Goal: Task Accomplishment & Management: Complete application form

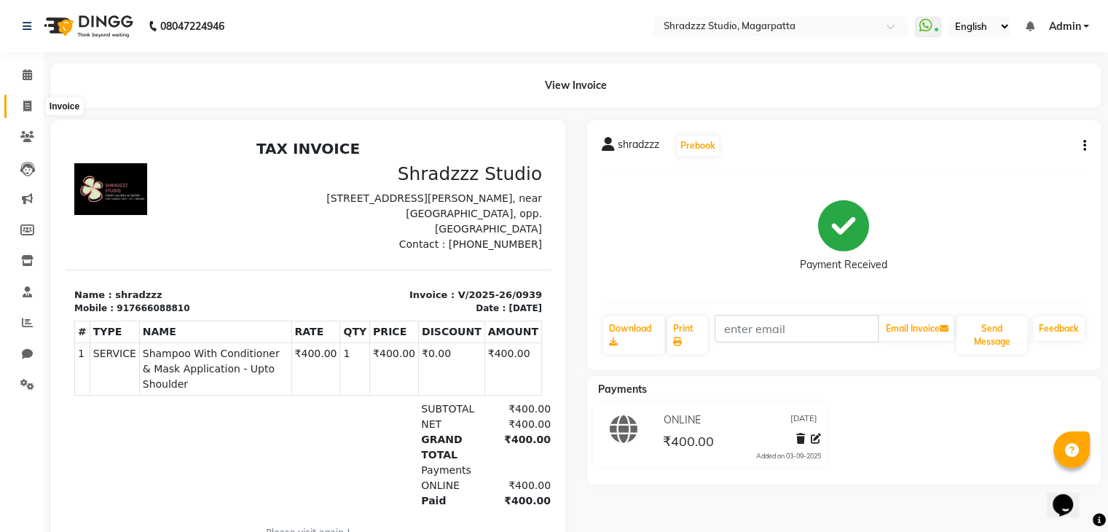
click at [24, 101] on icon at bounding box center [27, 106] width 8 height 11
select select "4544"
select select "service"
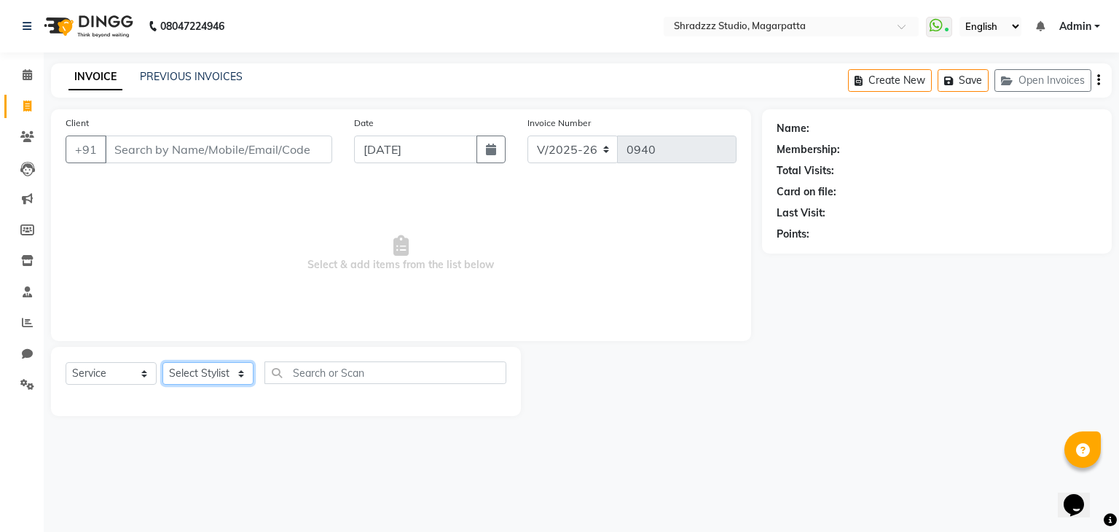
click at [181, 378] on select "Select Stylist [PERSON_NAME] Manager [MEDICAL_DATA][PERSON_NAME] Sameer [PERSON…" at bounding box center [207, 373] width 91 height 23
select select "26213"
click at [162, 363] on select "Select Stylist [PERSON_NAME] Manager [MEDICAL_DATA][PERSON_NAME] Sameer [PERSON…" at bounding box center [207, 373] width 91 height 23
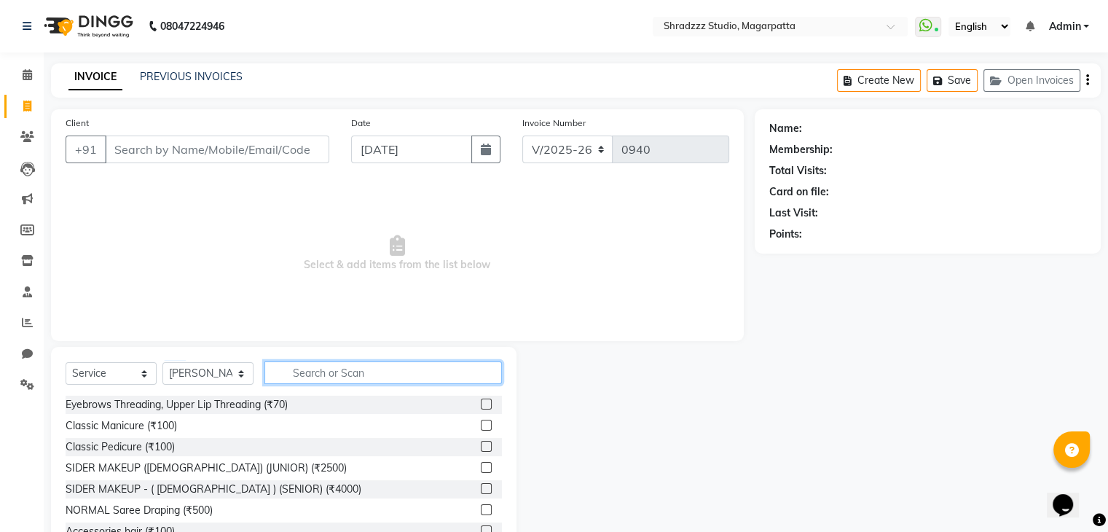
click at [361, 374] on input "text" at bounding box center [382, 372] width 237 height 23
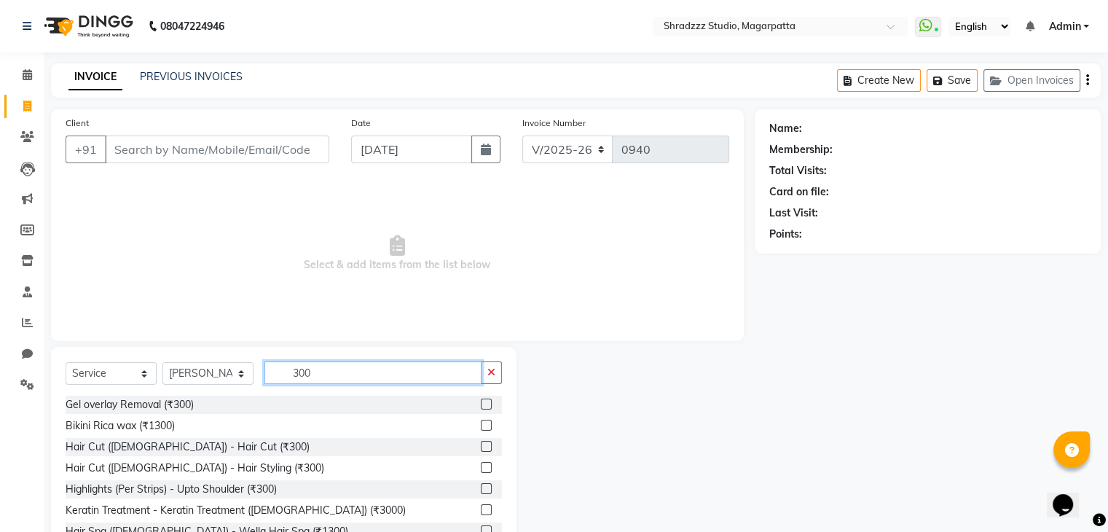
type input "300"
click at [197, 457] on div "Gel overlay Removal (₹300) Bikini Rica wax (₹1300) Hair Cut ([DEMOGRAPHIC_DATA]…" at bounding box center [284, 469] width 436 height 146
click at [209, 447] on div "Hair Cut ([DEMOGRAPHIC_DATA]) - Hair Cut (₹300)" at bounding box center [188, 446] width 244 height 15
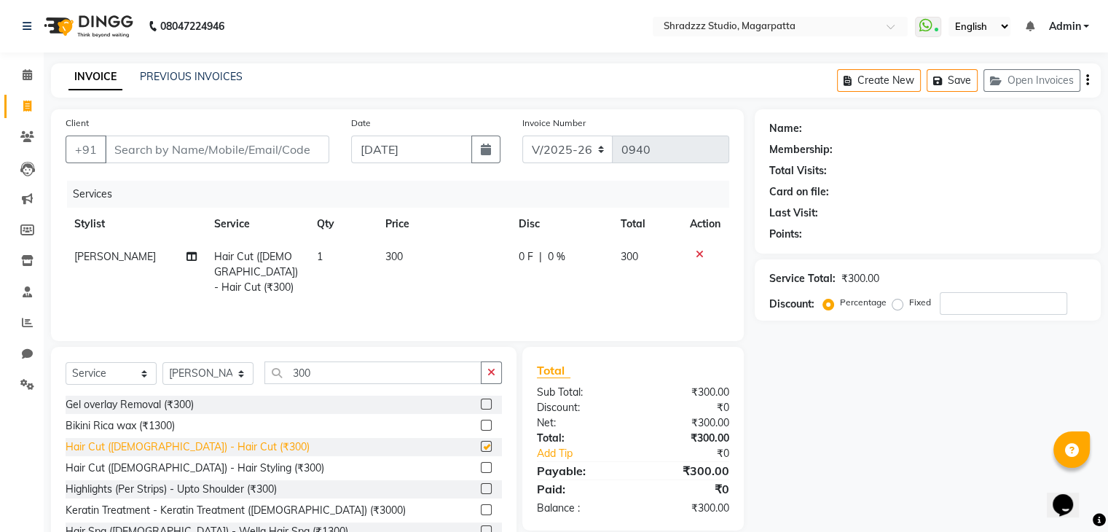
checkbox input "false"
click at [300, 375] on input "300" at bounding box center [372, 372] width 217 height 23
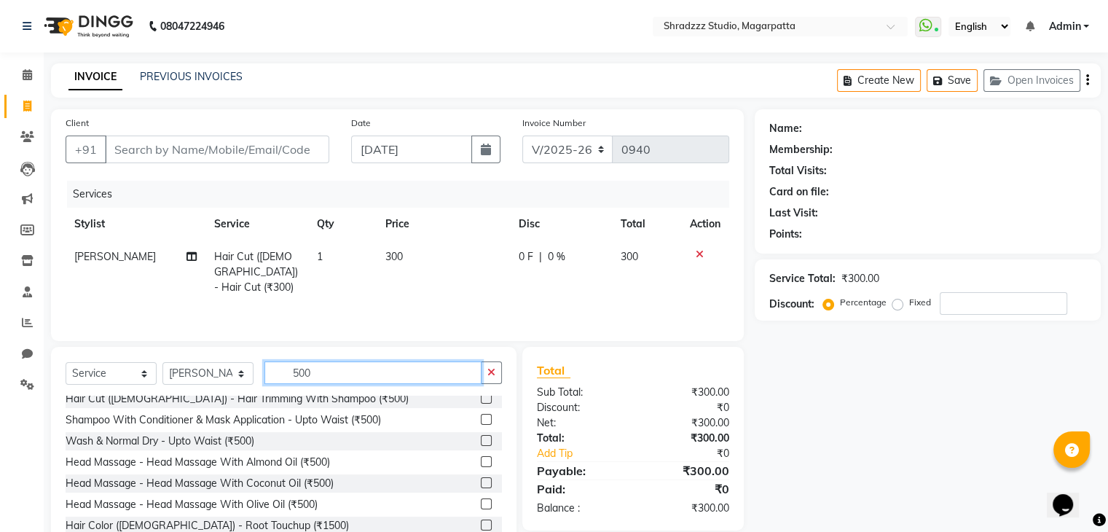
scroll to position [176, 0]
type input "500"
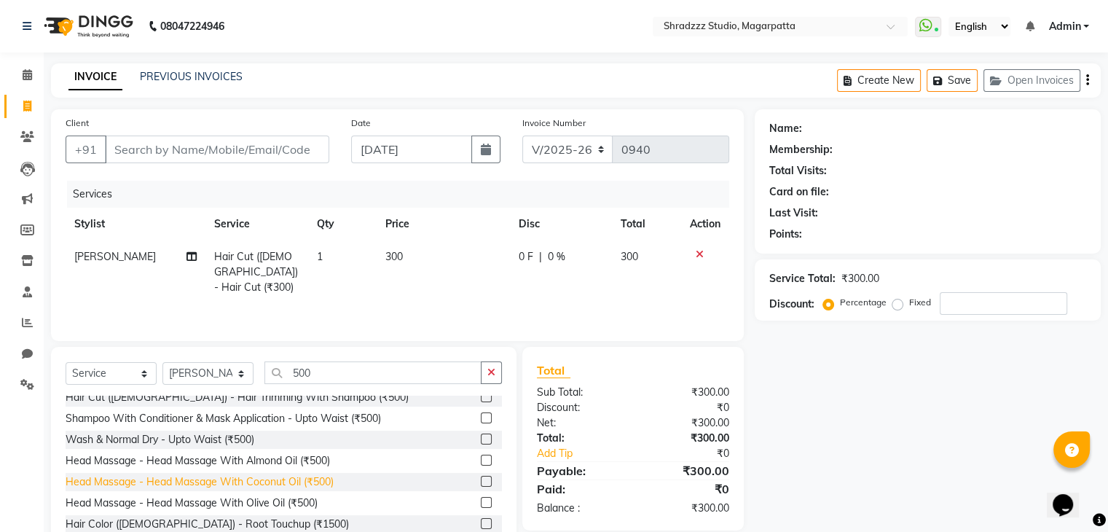
click at [269, 483] on div "Head Massage - Head Massage With Coconut Oil (₹500)" at bounding box center [200, 481] width 268 height 15
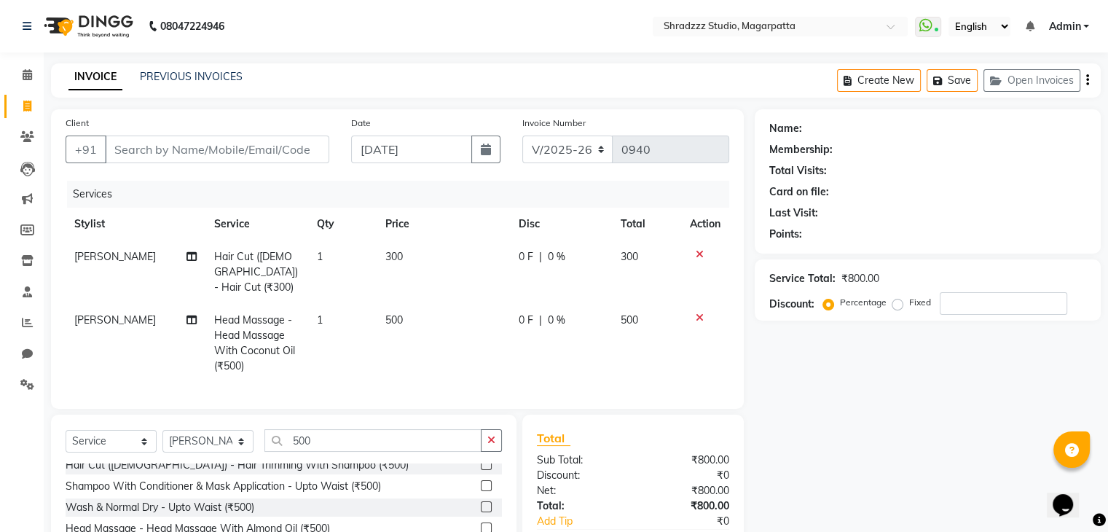
checkbox input "false"
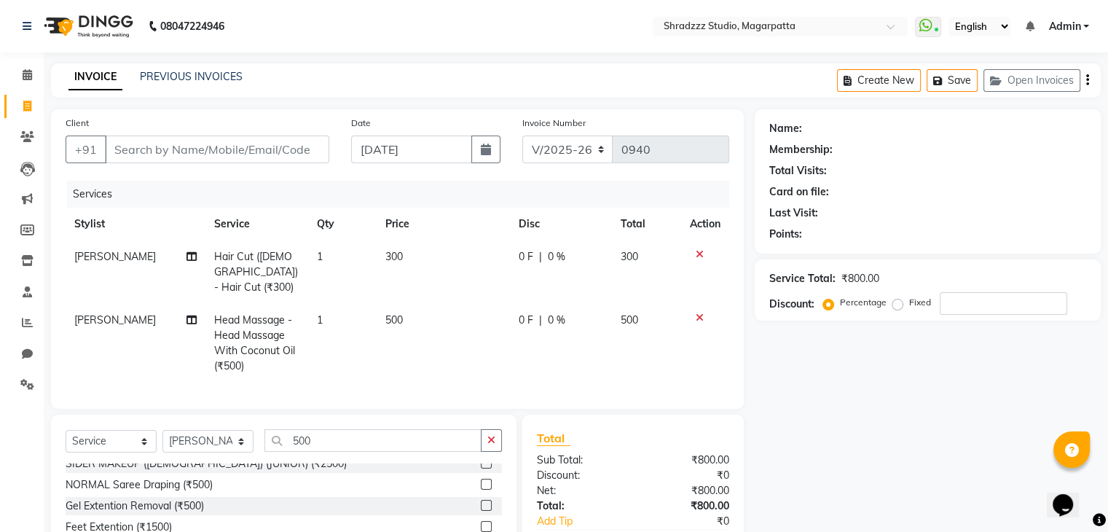
scroll to position [0, 0]
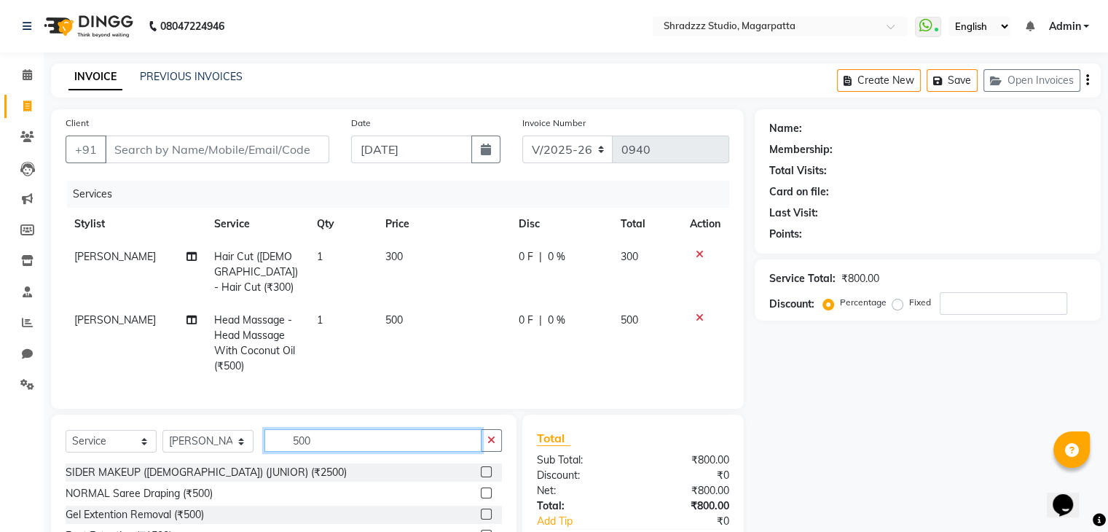
click at [341, 438] on input "500" at bounding box center [372, 440] width 217 height 23
type input "5"
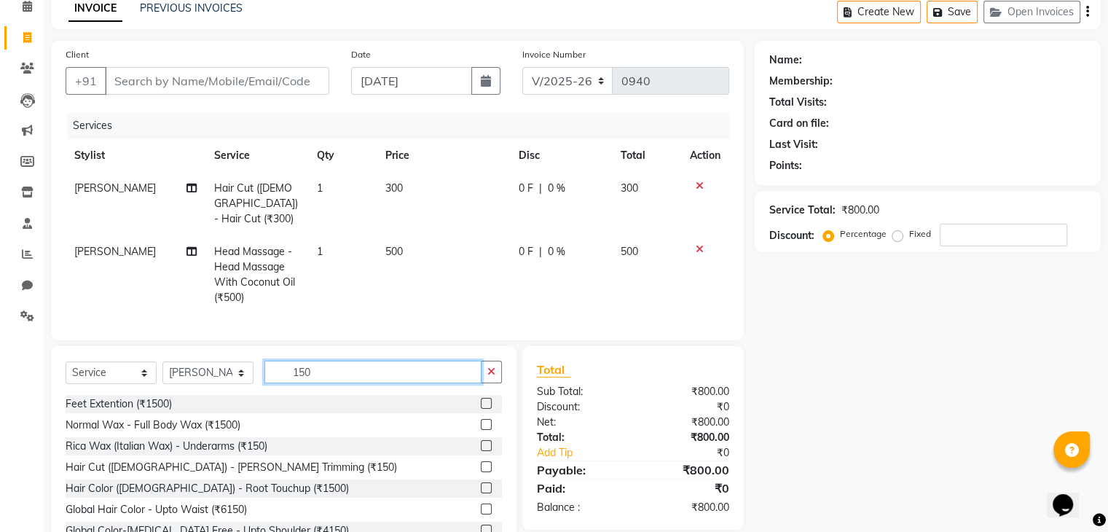
scroll to position [69, 0]
type input "150"
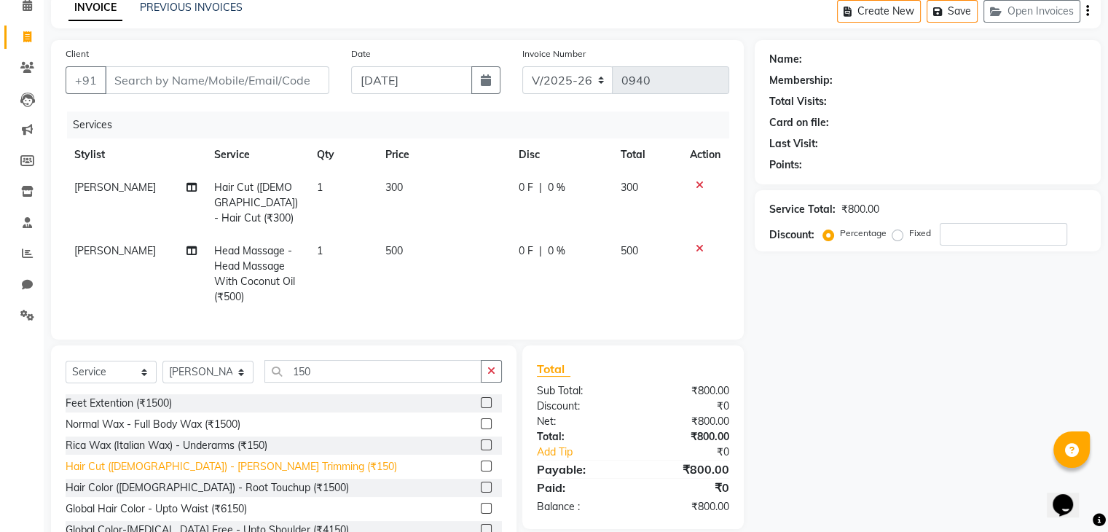
click at [229, 465] on div "Hair Cut ([DEMOGRAPHIC_DATA]) - [PERSON_NAME] Trimming (₹150)" at bounding box center [231, 466] width 331 height 15
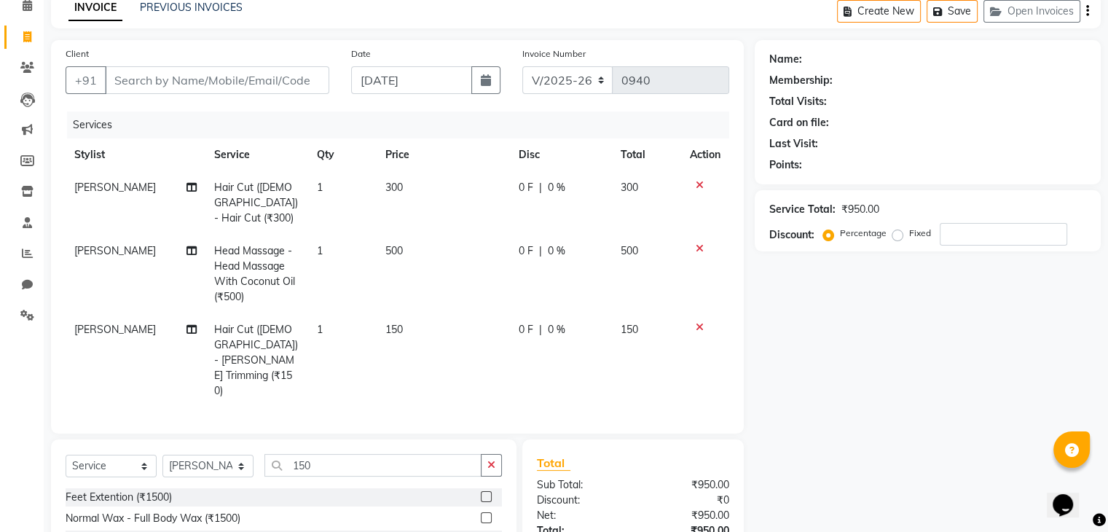
checkbox input "false"
click at [955, 233] on input "number" at bounding box center [1003, 234] width 127 height 23
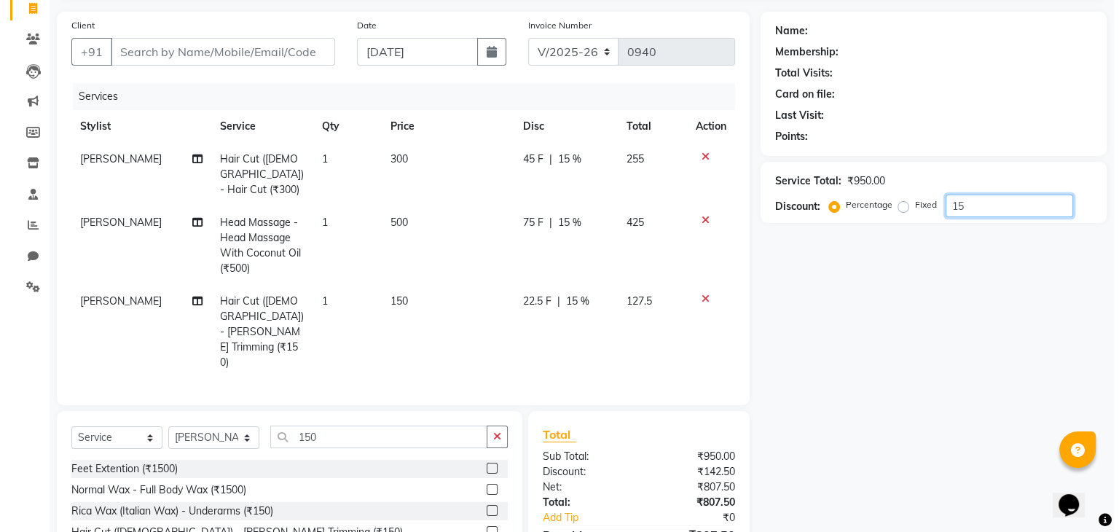
scroll to position [0, 0]
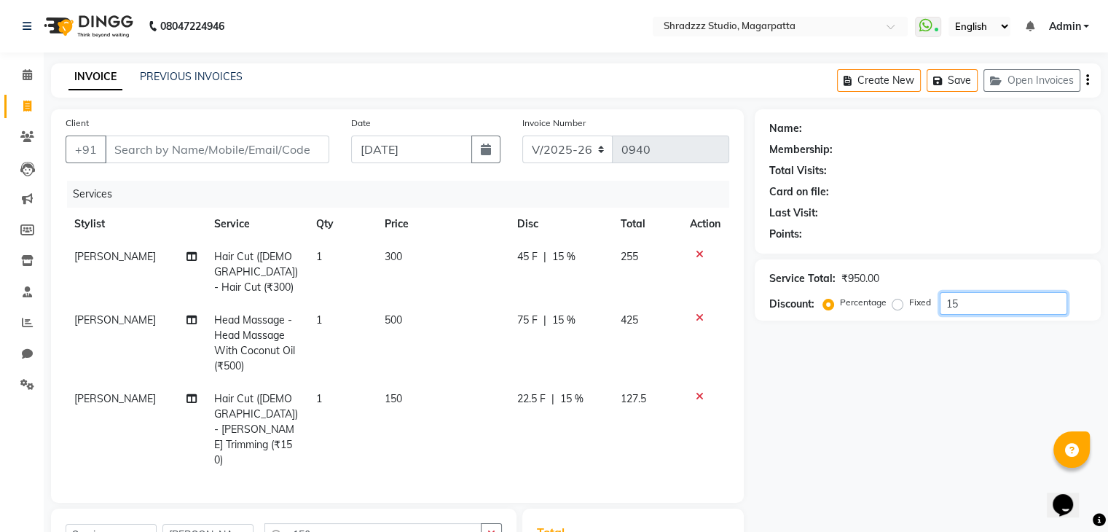
type input "15"
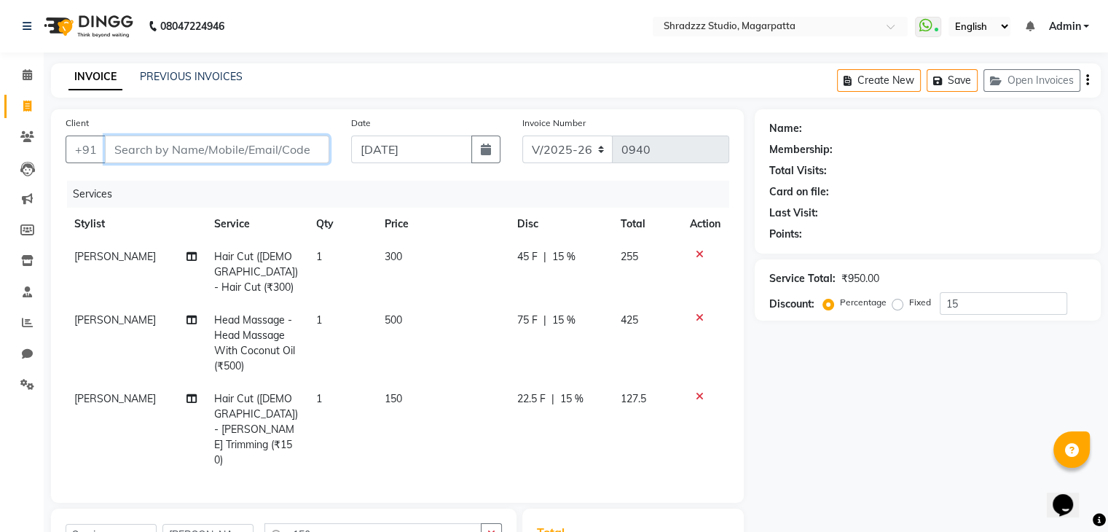
click at [291, 149] on input "Client" at bounding box center [217, 149] width 224 height 28
type input "K"
type input "0"
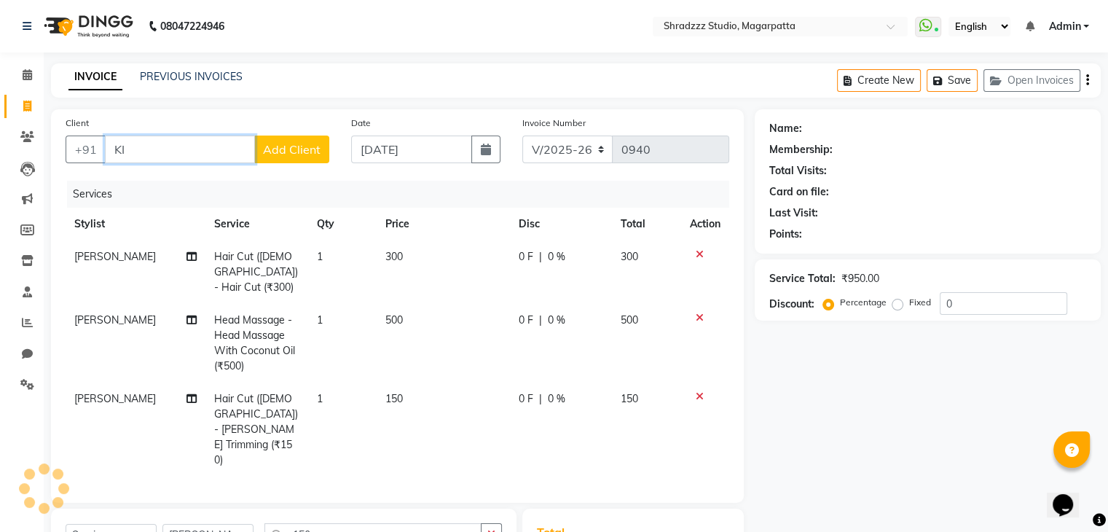
type input "K"
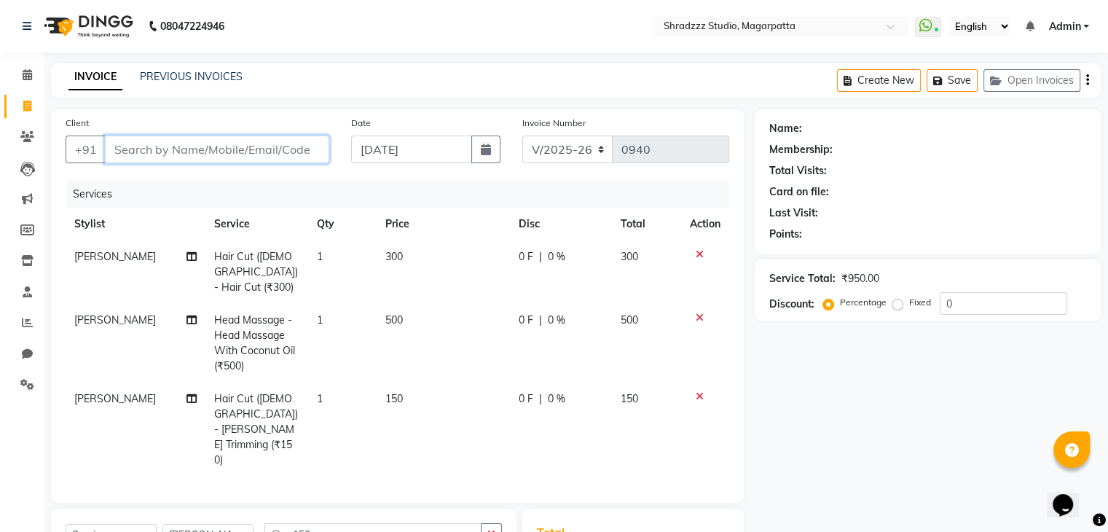
click at [265, 150] on input "Client" at bounding box center [217, 149] width 224 height 28
click at [200, 141] on input "Client" at bounding box center [217, 149] width 224 height 28
click at [233, 156] on input "Client" at bounding box center [217, 149] width 224 height 28
click at [145, 157] on input "9518728187" at bounding box center [180, 149] width 150 height 28
type input "9518728187"
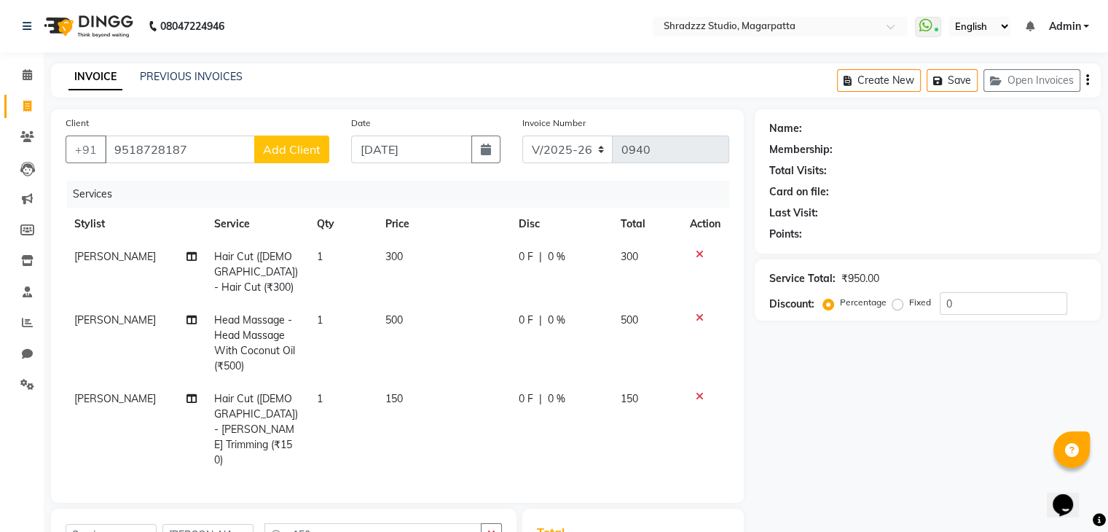
click at [294, 146] on span "Add Client" at bounding box center [292, 149] width 58 height 15
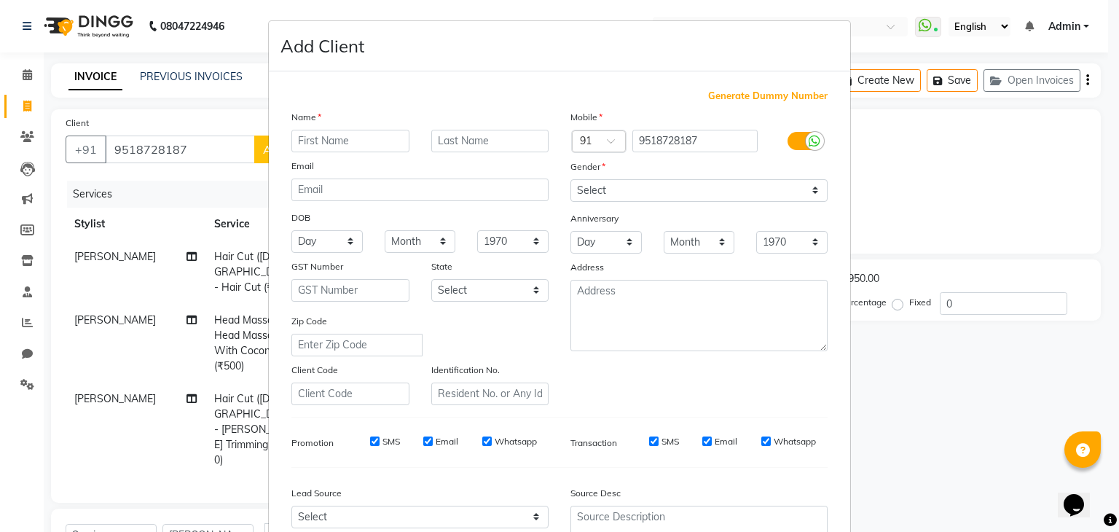
click at [348, 143] on input "text" at bounding box center [350, 141] width 118 height 23
type input "K"
click at [208, 154] on ngb-modal-window "Add Client Generate Dummy Number Name Email DOB Day 01 02 03 04 05 06 07 08 09 …" at bounding box center [559, 266] width 1119 height 532
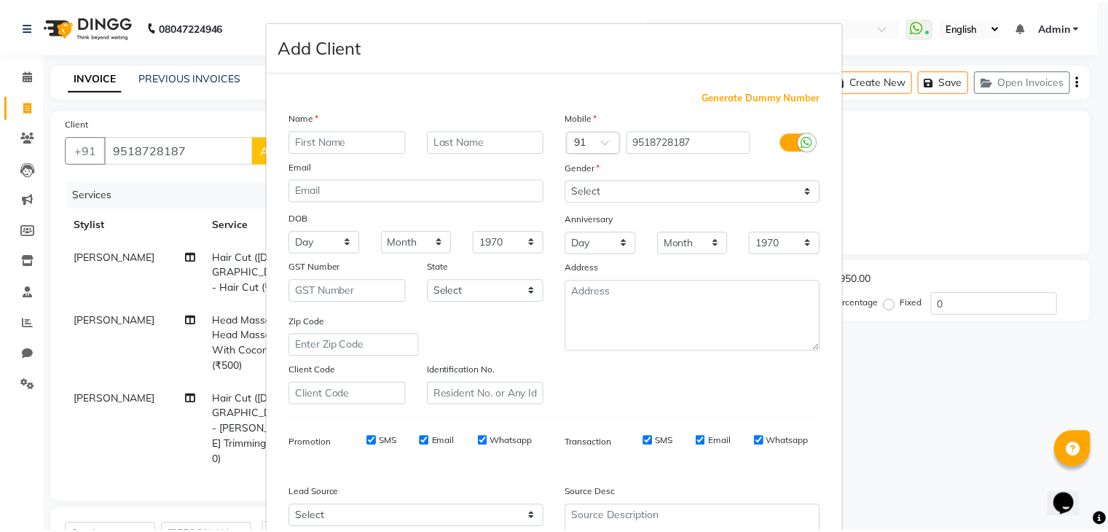
scroll to position [148, 0]
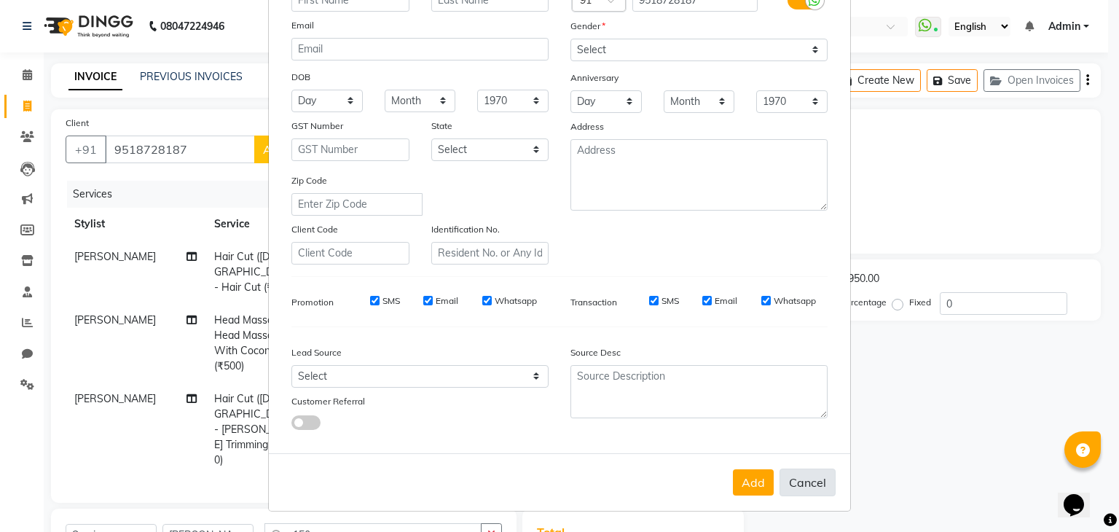
click at [819, 486] on button "Cancel" at bounding box center [807, 482] width 56 height 28
select select
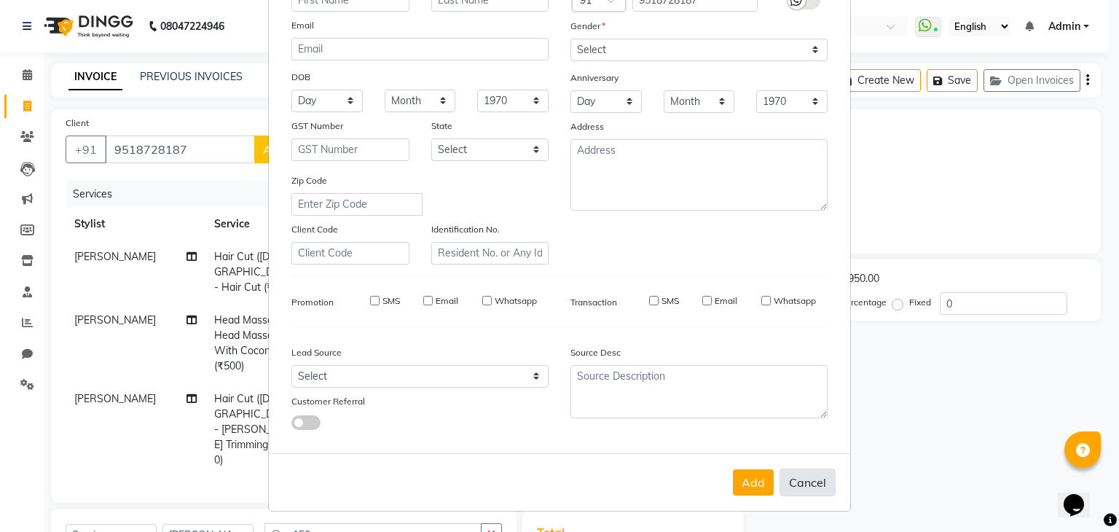
select select
checkbox input "false"
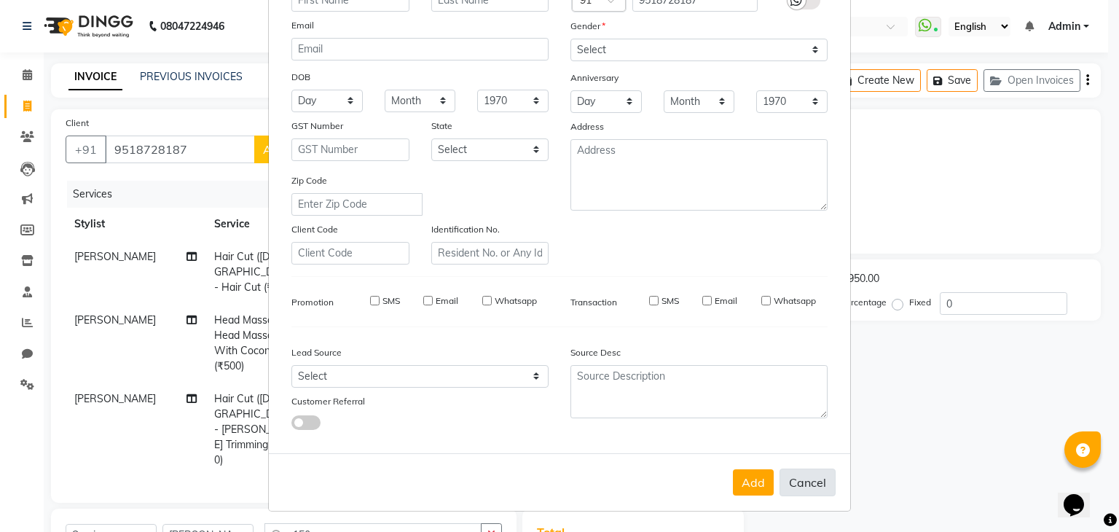
checkbox input "false"
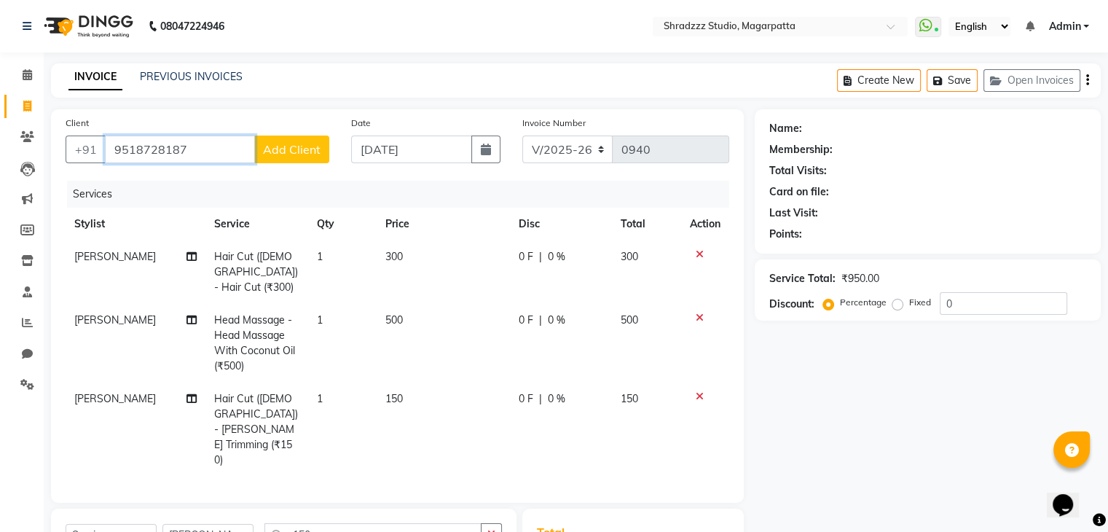
click at [208, 153] on input "9518728187" at bounding box center [180, 149] width 150 height 28
type input "9"
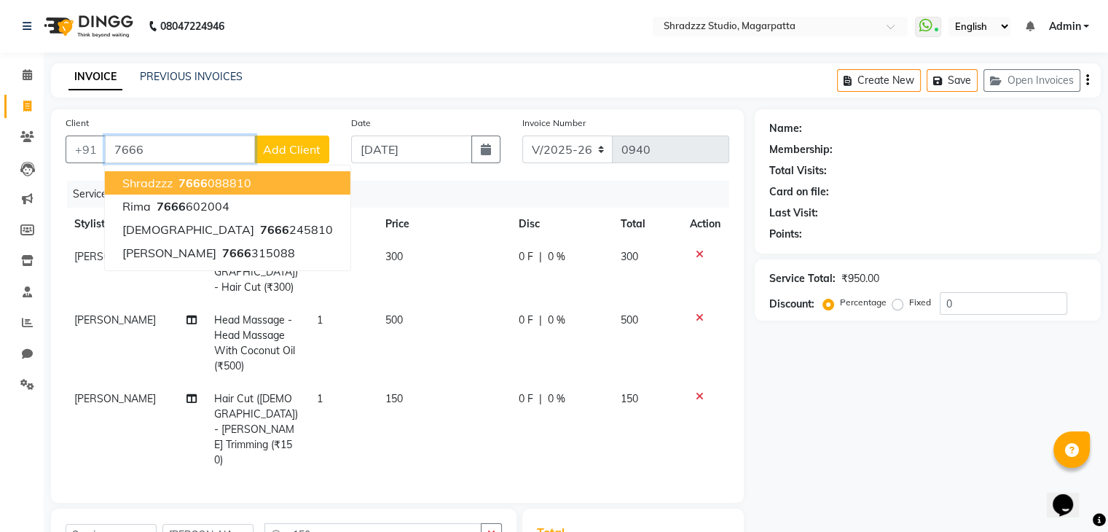
click at [192, 181] on span "7666" at bounding box center [192, 183] width 29 height 15
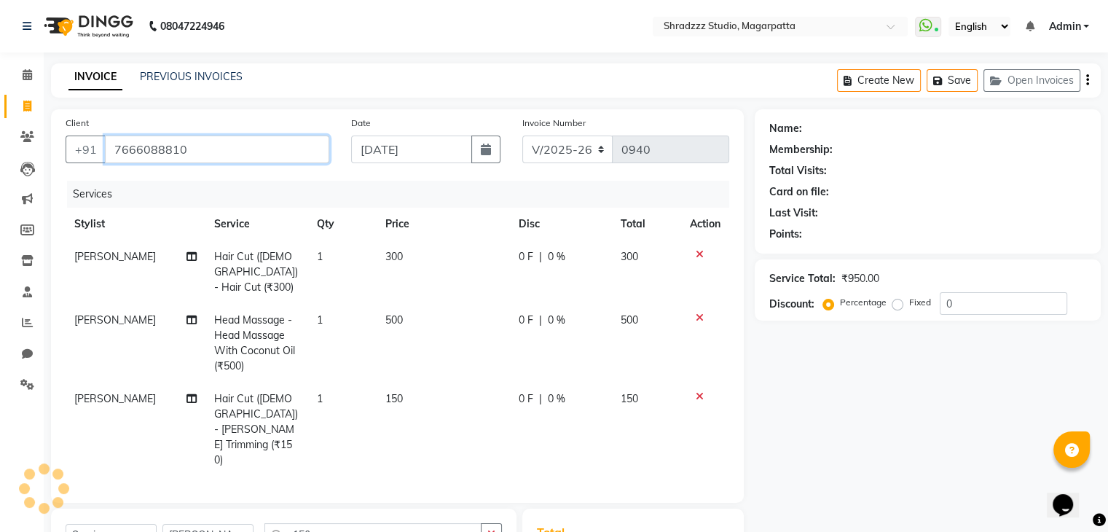
type input "7666088810"
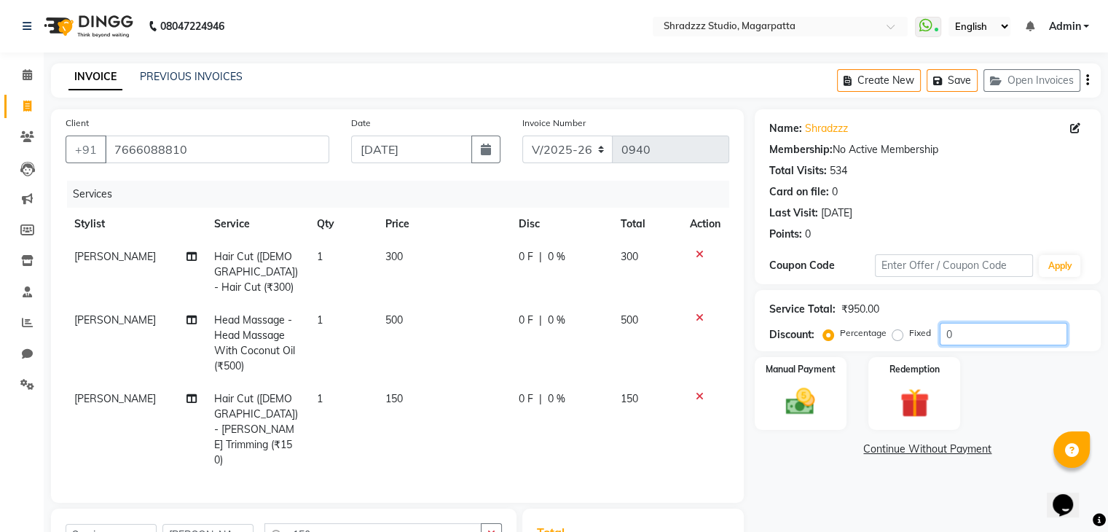
click at [968, 337] on input "0" at bounding box center [1003, 334] width 127 height 23
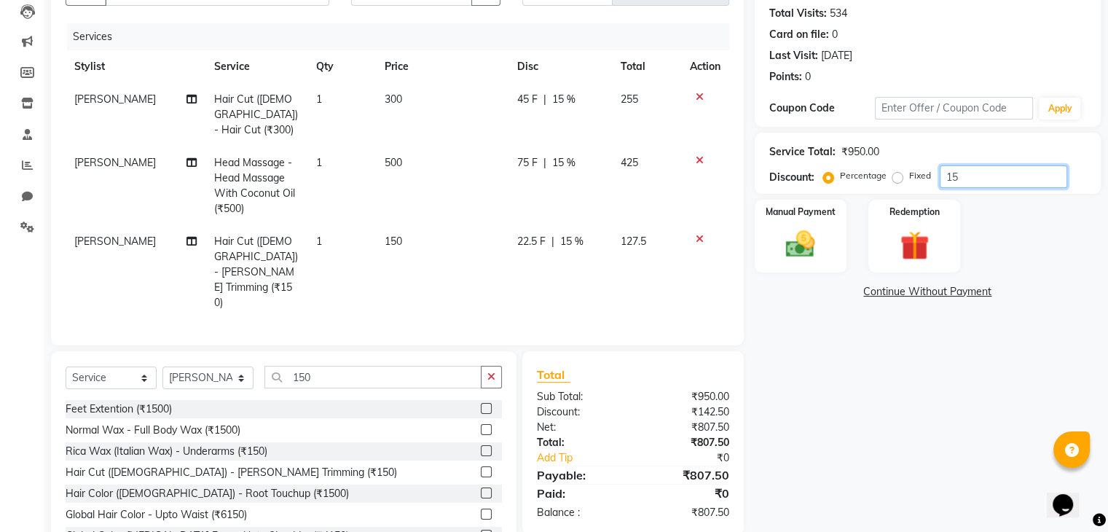
scroll to position [165, 0]
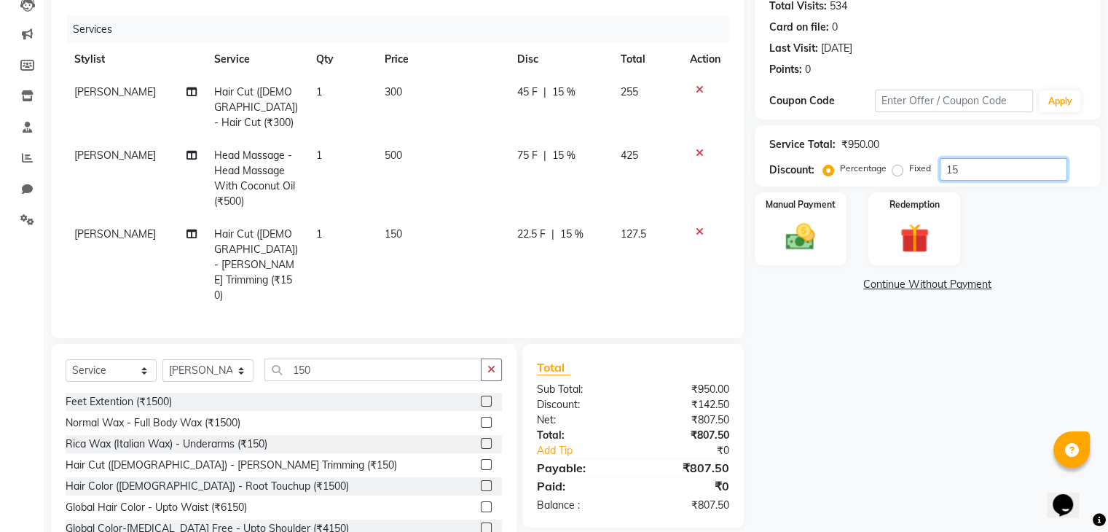
type input "15"
click at [536, 227] on span "22.5 F" at bounding box center [531, 234] width 28 height 15
select select "26213"
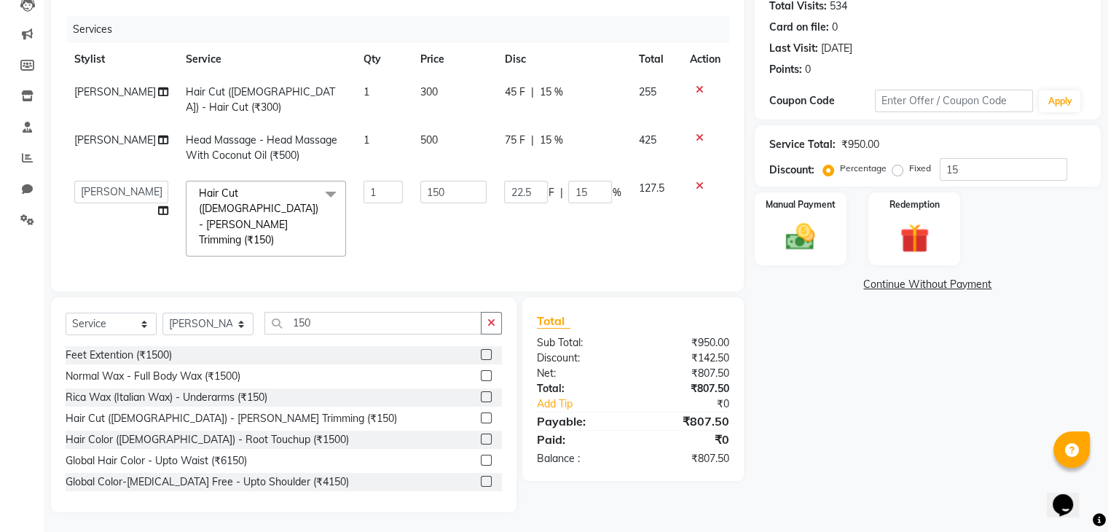
scroll to position [146, 0]
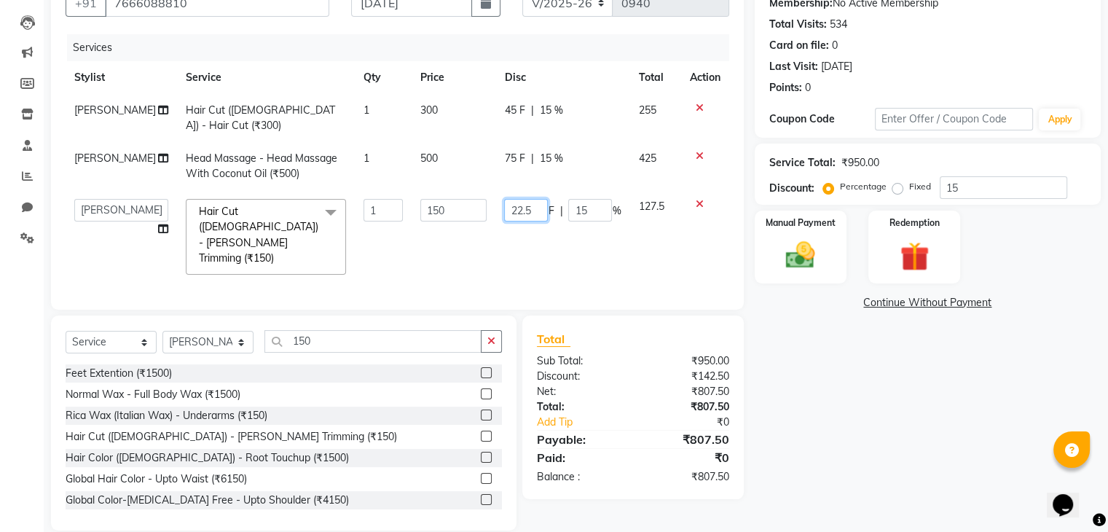
click at [530, 213] on input "22.5" at bounding box center [526, 210] width 44 height 23
type input "23"
click at [859, 449] on div "Name: Shradzzz Membership: No Active Membership Total Visits: 534 Card on file:…" at bounding box center [933, 246] width 357 height 567
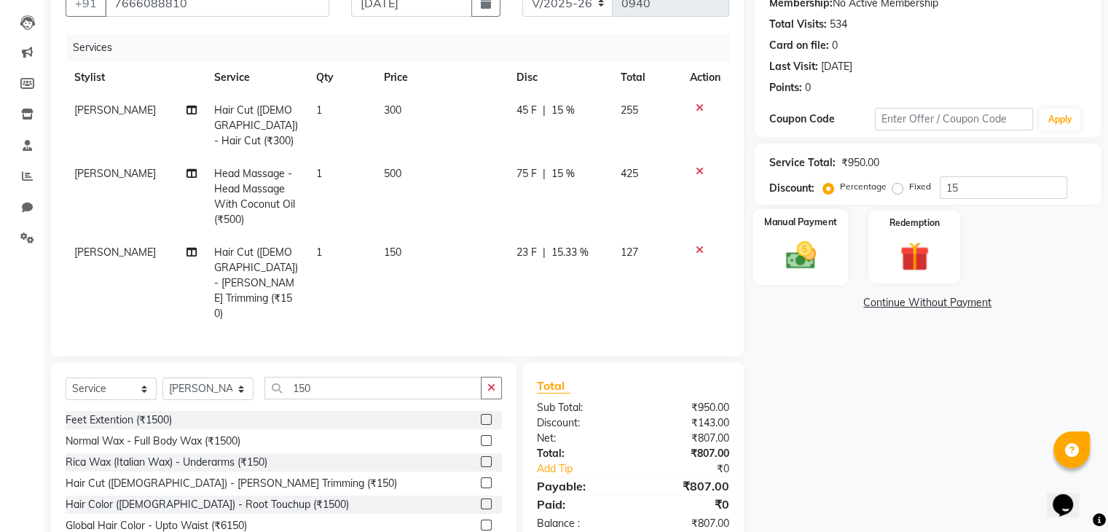
click at [809, 273] on div "Manual Payment" at bounding box center [799, 246] width 95 height 75
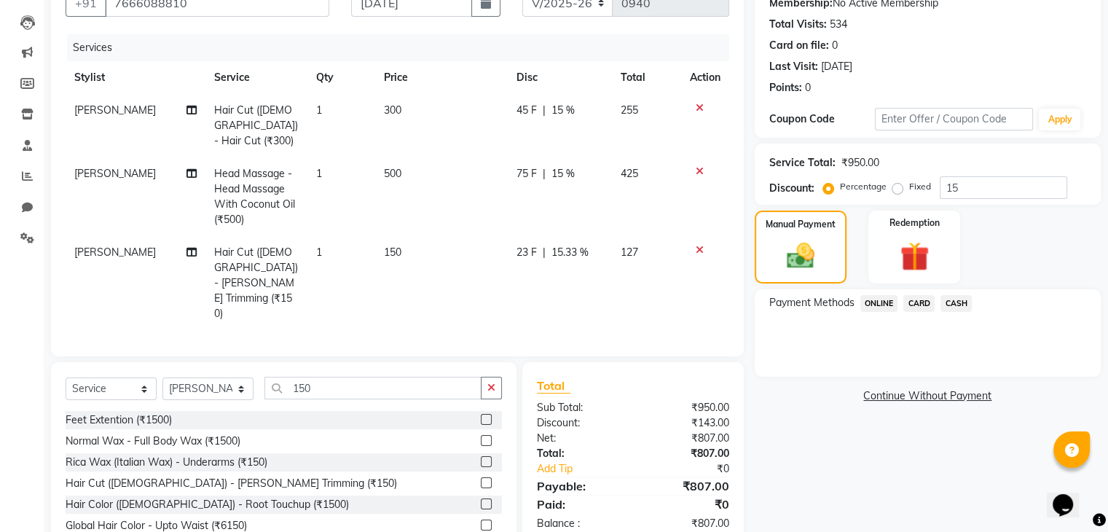
click at [884, 307] on span "ONLINE" at bounding box center [879, 303] width 38 height 17
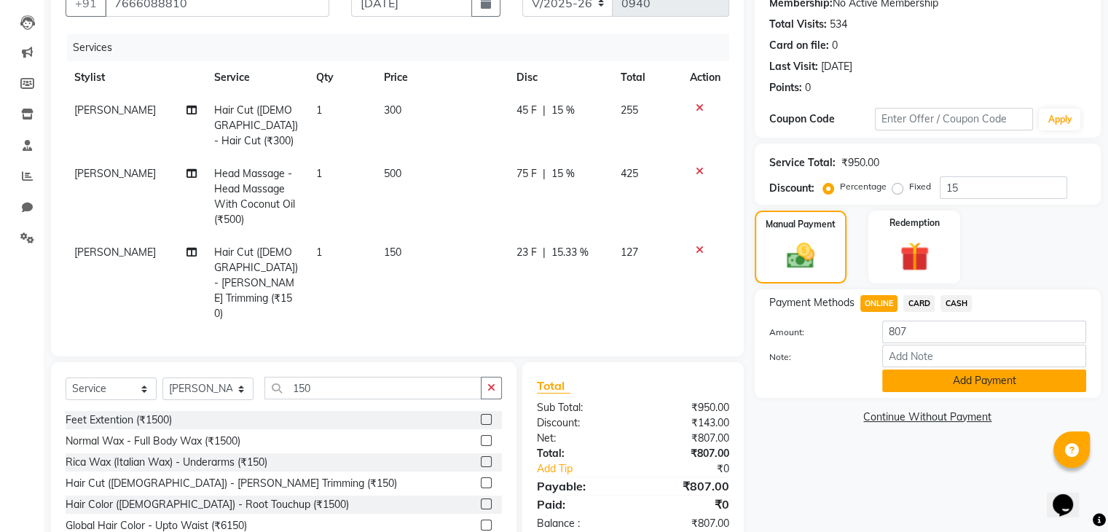
click at [915, 376] on button "Add Payment" at bounding box center [984, 380] width 204 height 23
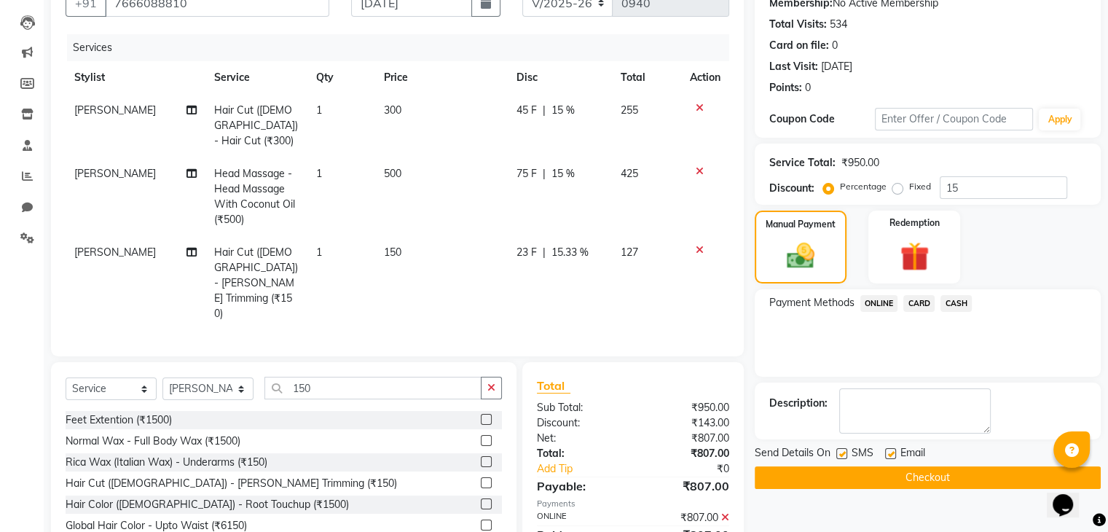
scroll to position [179, 0]
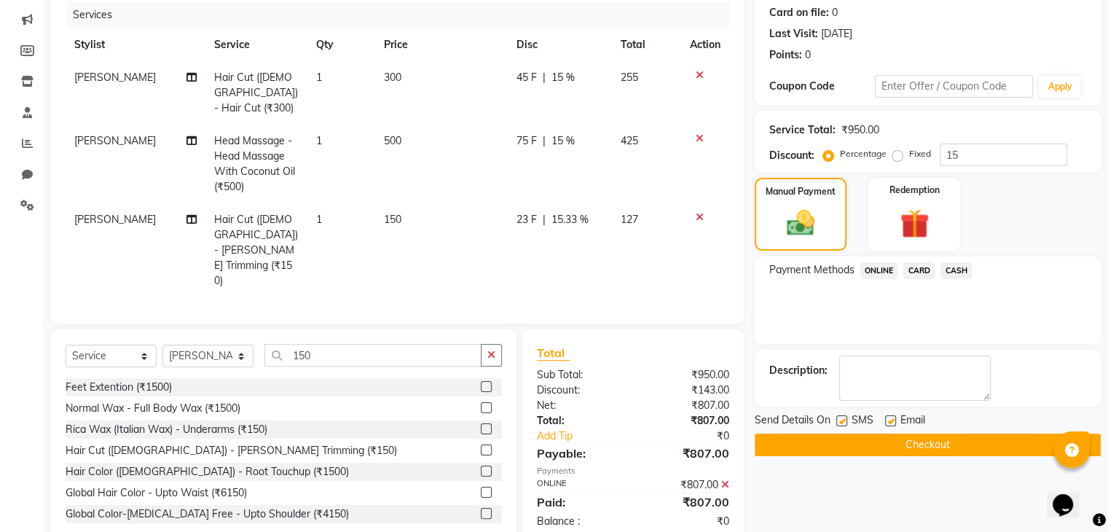
click at [918, 441] on button "Checkout" at bounding box center [928, 444] width 346 height 23
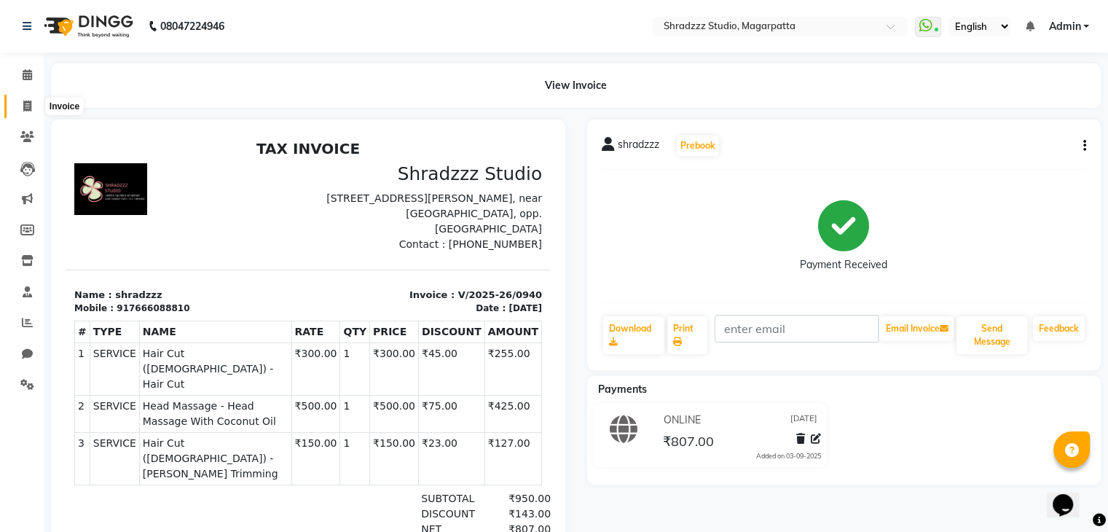
click at [23, 109] on icon at bounding box center [27, 106] width 8 height 11
select select "4544"
select select "service"
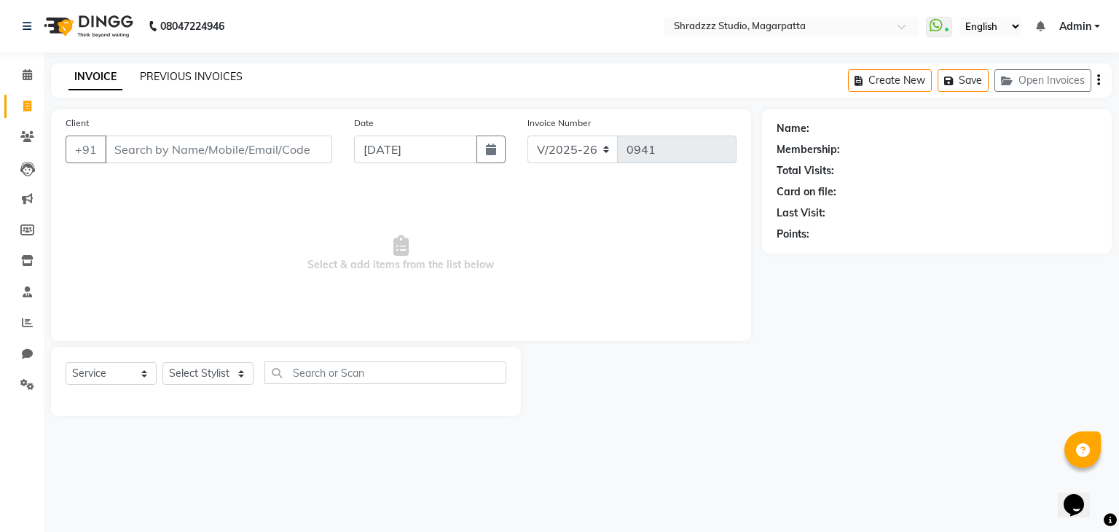
click at [147, 82] on link "PREVIOUS INVOICES" at bounding box center [191, 76] width 103 height 13
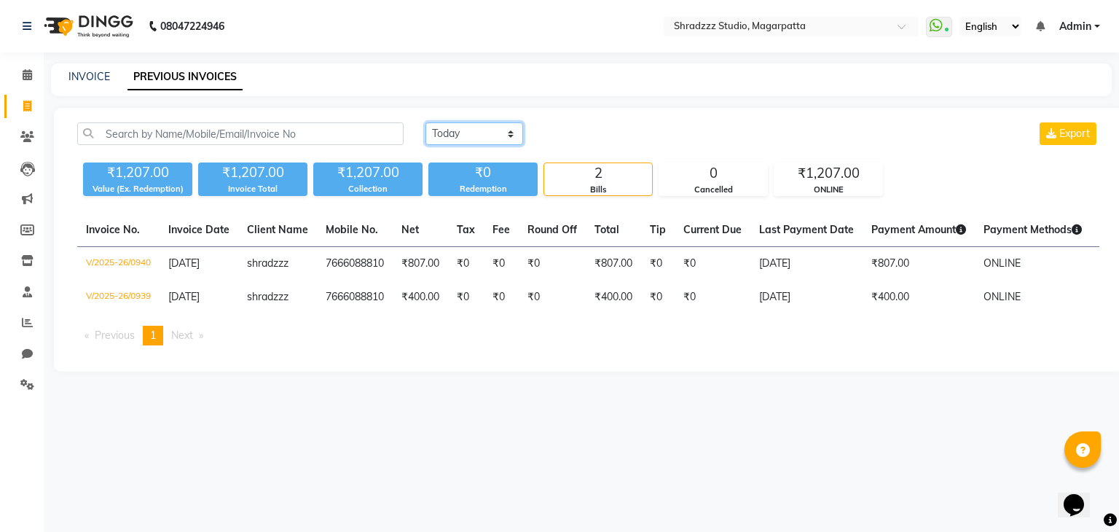
click at [465, 128] on select "[DATE] [DATE] Custom Range" at bounding box center [474, 133] width 98 height 23
select select "[DATE]"
click at [425, 122] on select "[DATE] [DATE] Custom Range" at bounding box center [474, 133] width 98 height 23
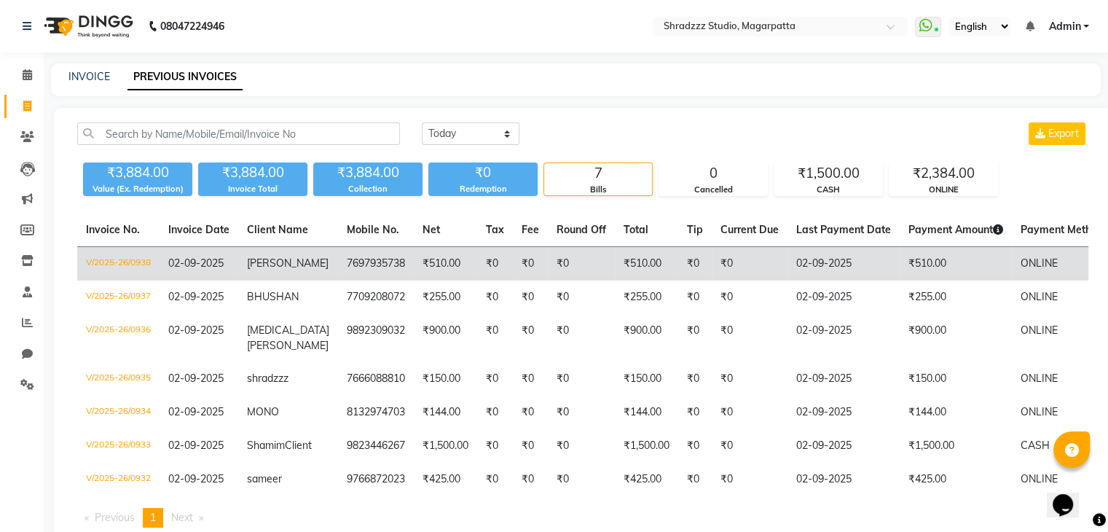
click at [355, 272] on td "7697935738" at bounding box center [376, 264] width 76 height 34
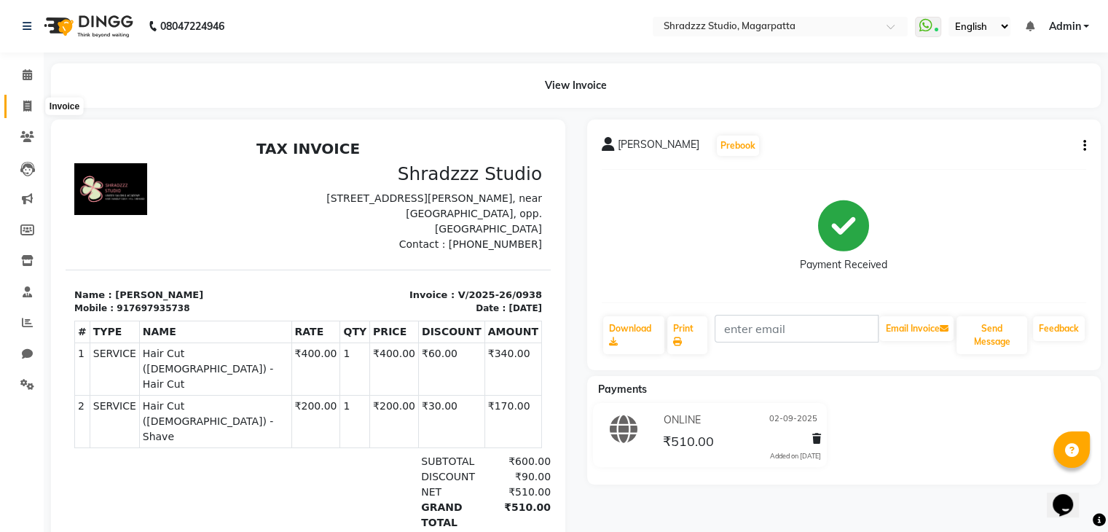
click at [28, 114] on span at bounding box center [27, 106] width 25 height 17
select select "service"
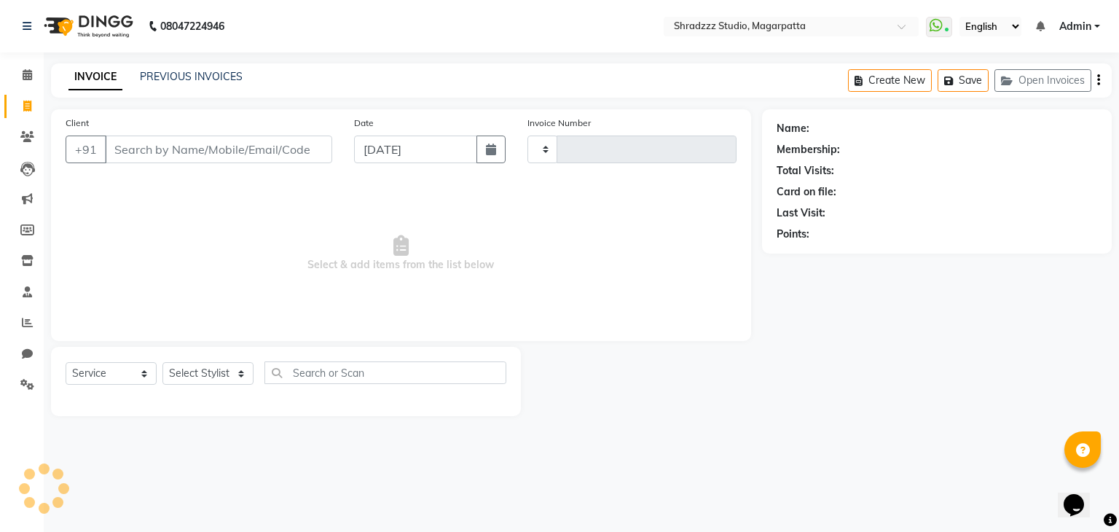
type input "0941"
select select "4544"
click at [135, 77] on div "INVOICE PREVIOUS INVOICES" at bounding box center [147, 76] width 192 height 15
click at [221, 79] on link "PREVIOUS INVOICES" at bounding box center [191, 76] width 103 height 13
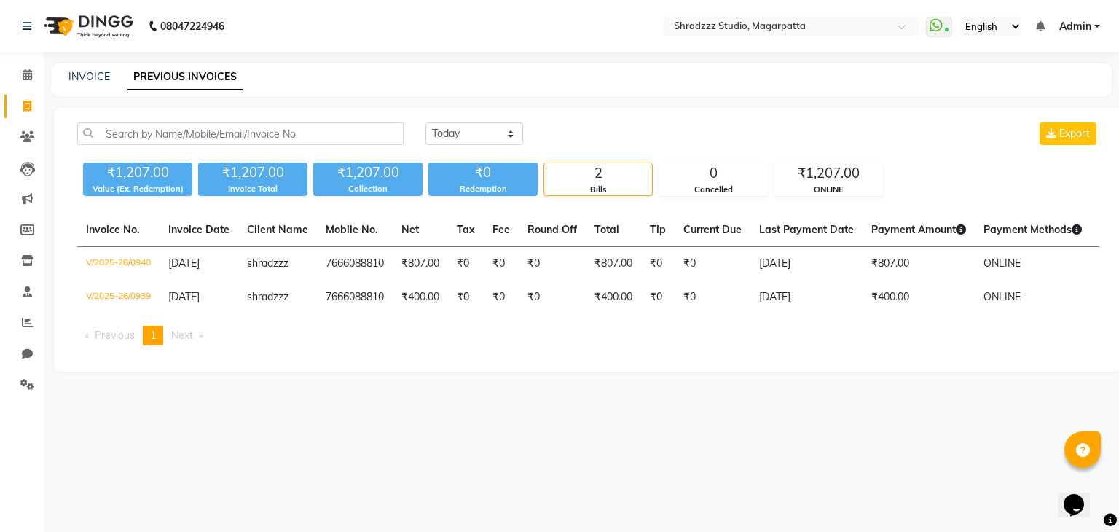
click at [445, 198] on div "Today Yesterday Custom Range Export ₹1,207.00 Value (Ex. Redemption) ₹1,207.00 …" at bounding box center [588, 240] width 1069 height 264
